Goal: Information Seeking & Learning: Learn about a topic

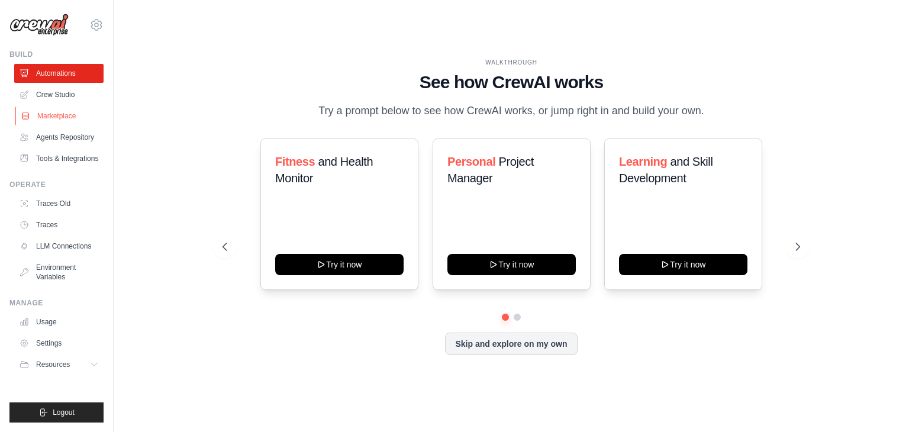
click at [60, 117] on link "Marketplace" at bounding box center [59, 116] width 89 height 19
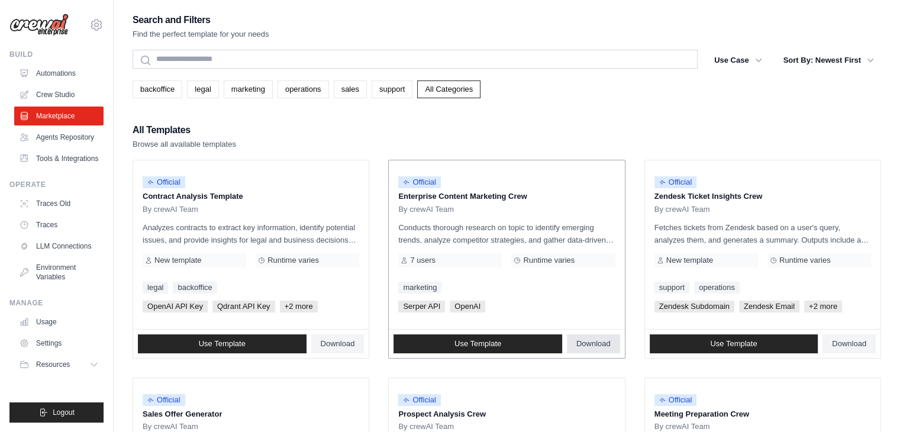
click at [592, 344] on span "Download" at bounding box center [593, 343] width 34 height 9
click at [563, 160] on div "Official Enterprise Content Marketing Crew By crewAI Team Conducts thorough res…" at bounding box center [507, 244] width 236 height 169
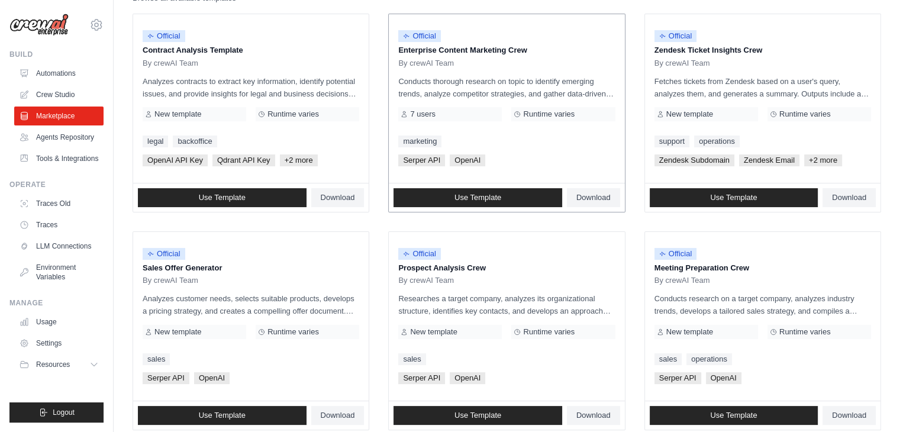
scroll to position [148, 0]
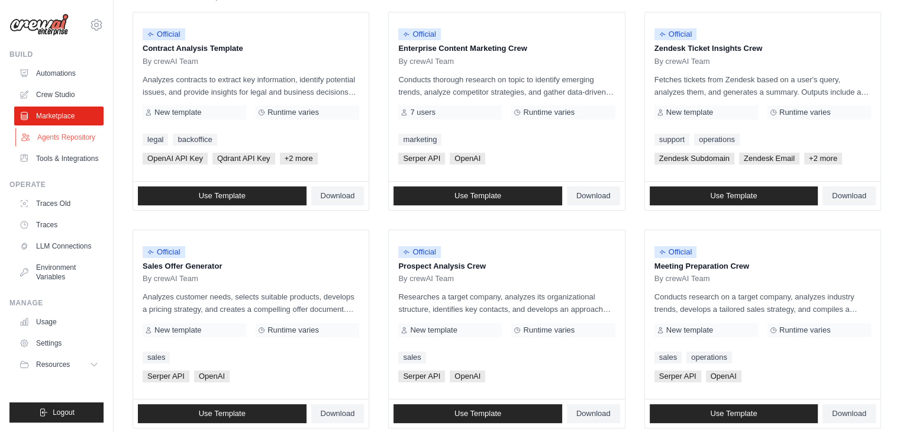
click at [71, 144] on link "Agents Repository" at bounding box center [59, 137] width 89 height 19
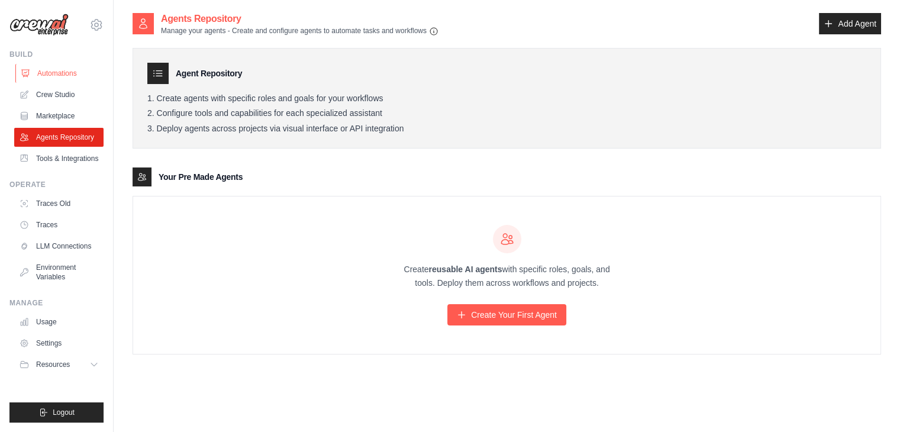
click at [73, 72] on link "Automations" at bounding box center [59, 73] width 89 height 19
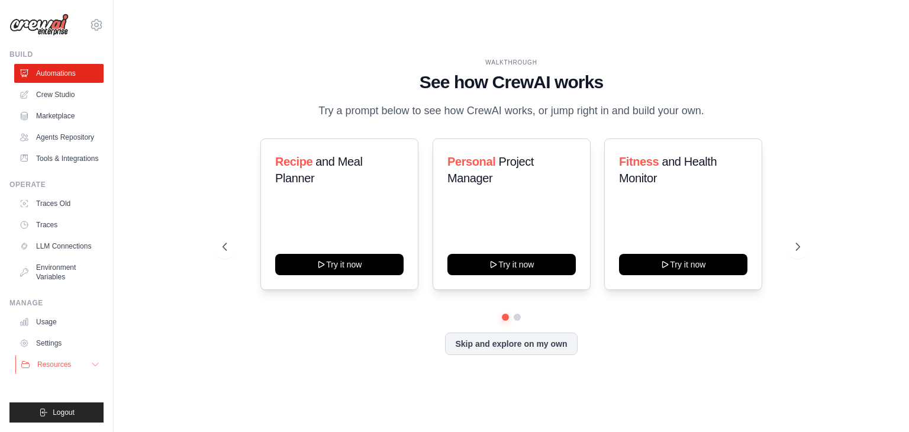
click at [59, 363] on span "Resources" at bounding box center [54, 364] width 34 height 9
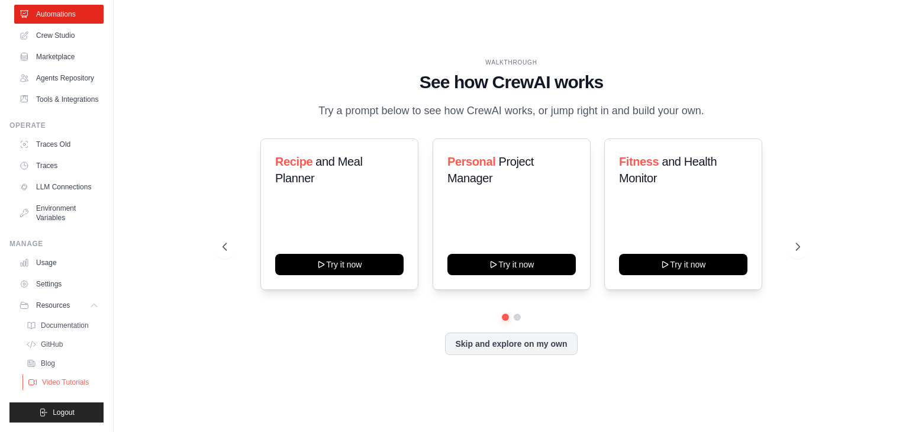
click at [73, 383] on span "Video Tutorials" at bounding box center [65, 382] width 47 height 9
